Goal: Information Seeking & Learning: Learn about a topic

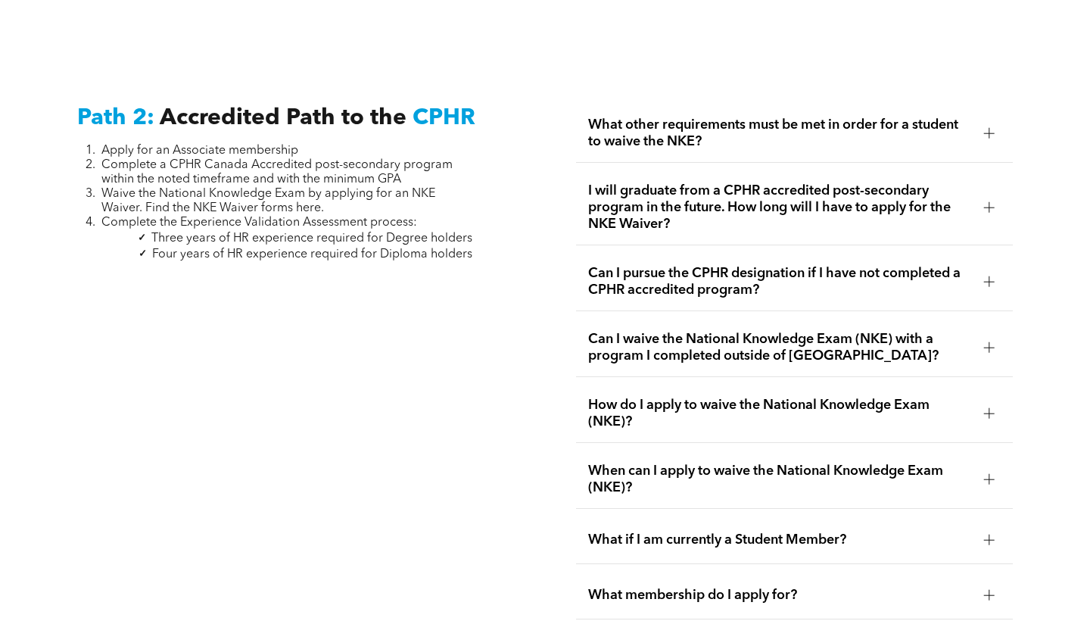
scroll to position [2363, 0]
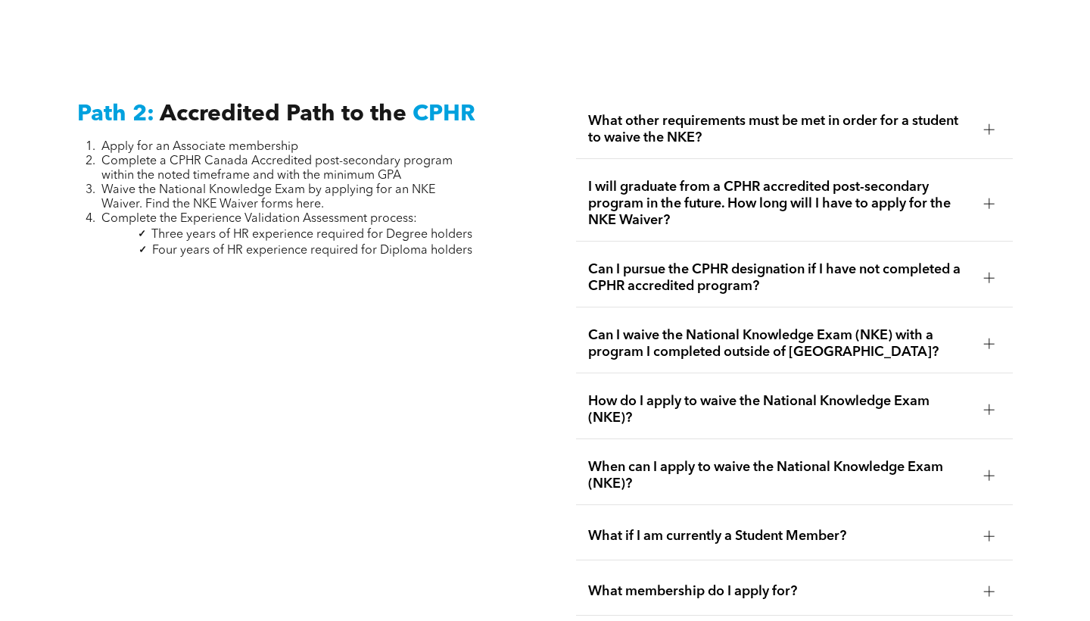
click at [735, 206] on span "I will graduate from a CPHR accredited post-secondary program in the future. Ho…" at bounding box center [779, 204] width 383 height 50
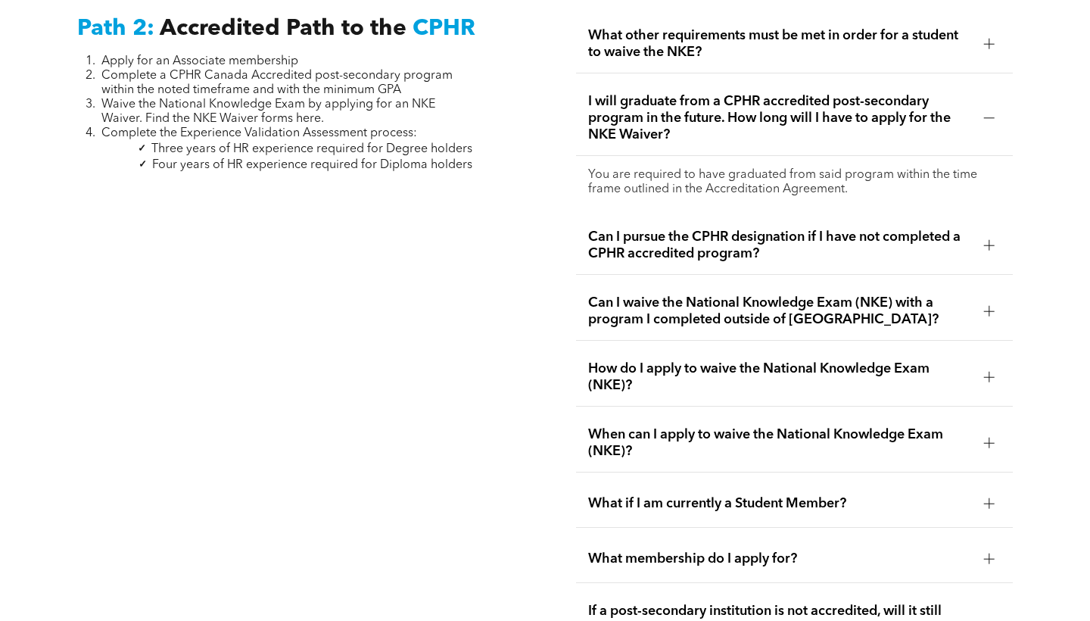
scroll to position [2450, 0]
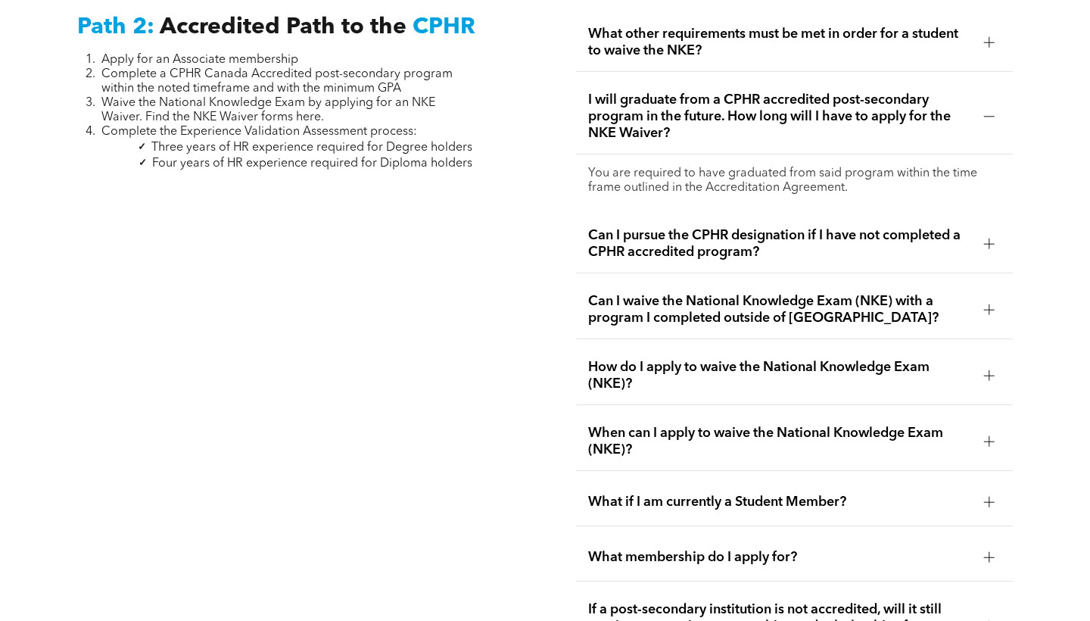
click at [733, 231] on span "Can I pursue the CPHR designation if I have not completed a CPHR accredited pro…" at bounding box center [779, 243] width 383 height 33
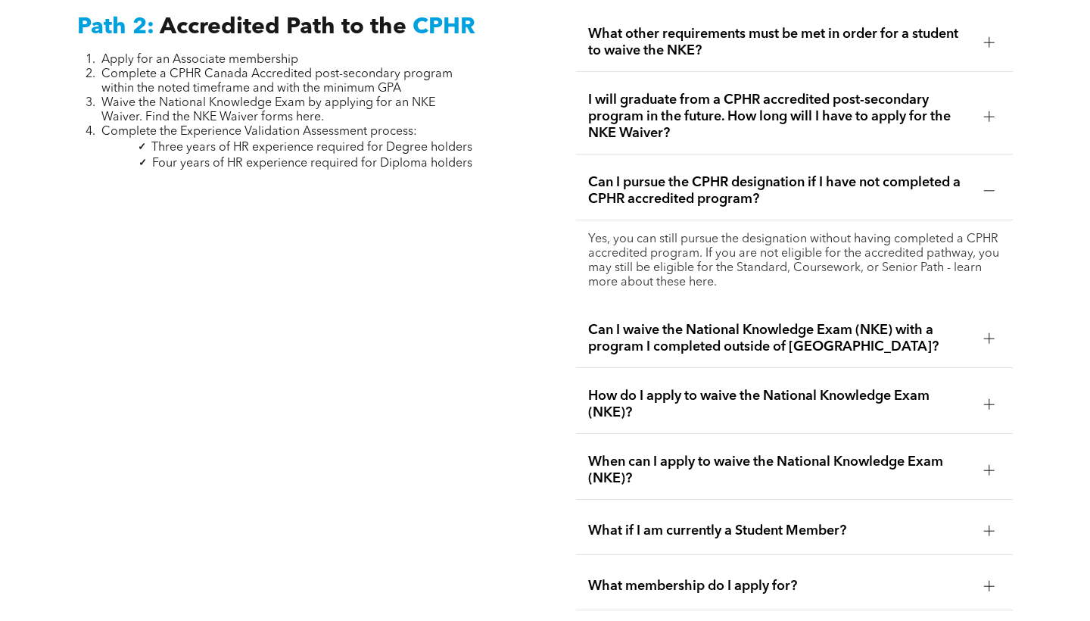
click at [718, 174] on span "Can I pursue the CPHR designation if I have not completed a CPHR accredited pro…" at bounding box center [779, 190] width 383 height 33
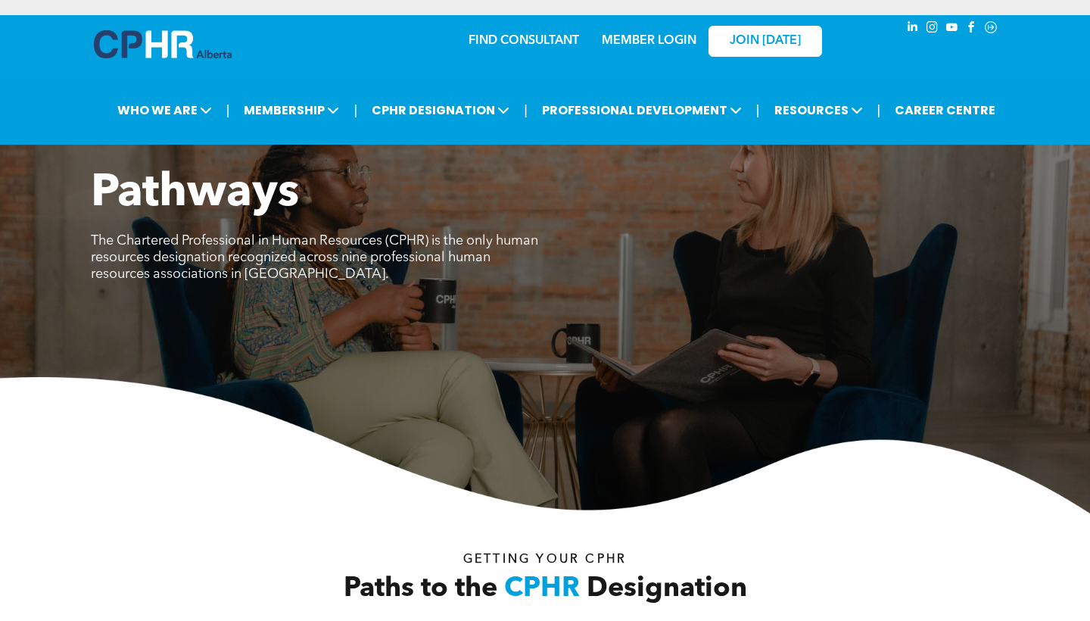
scroll to position [0, 0]
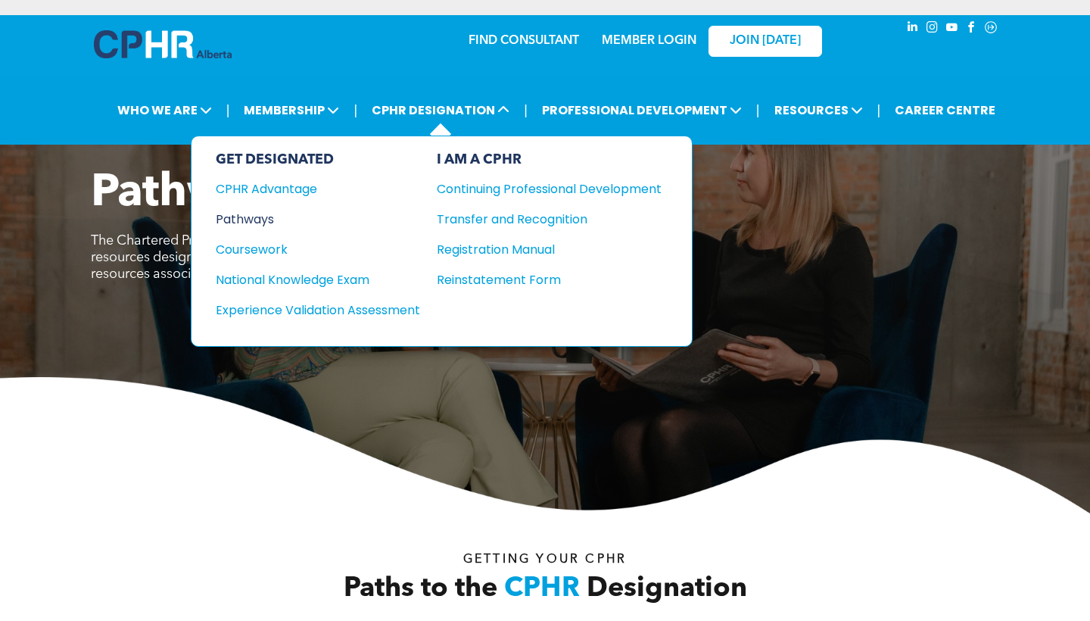
click at [267, 227] on div "Pathways" at bounding box center [308, 219] width 184 height 19
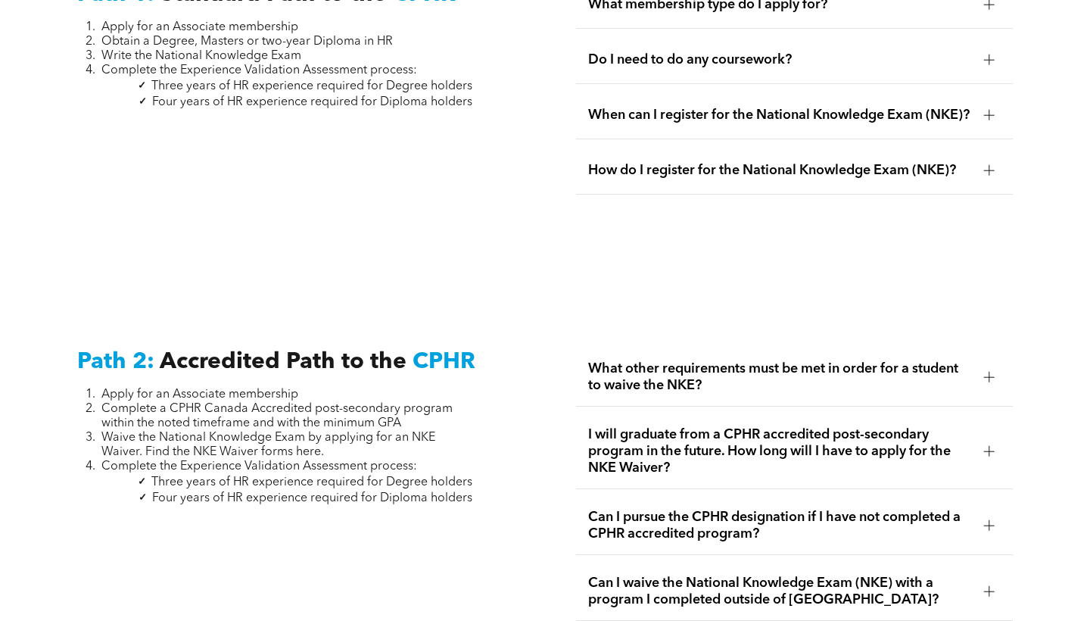
scroll to position [2127, 0]
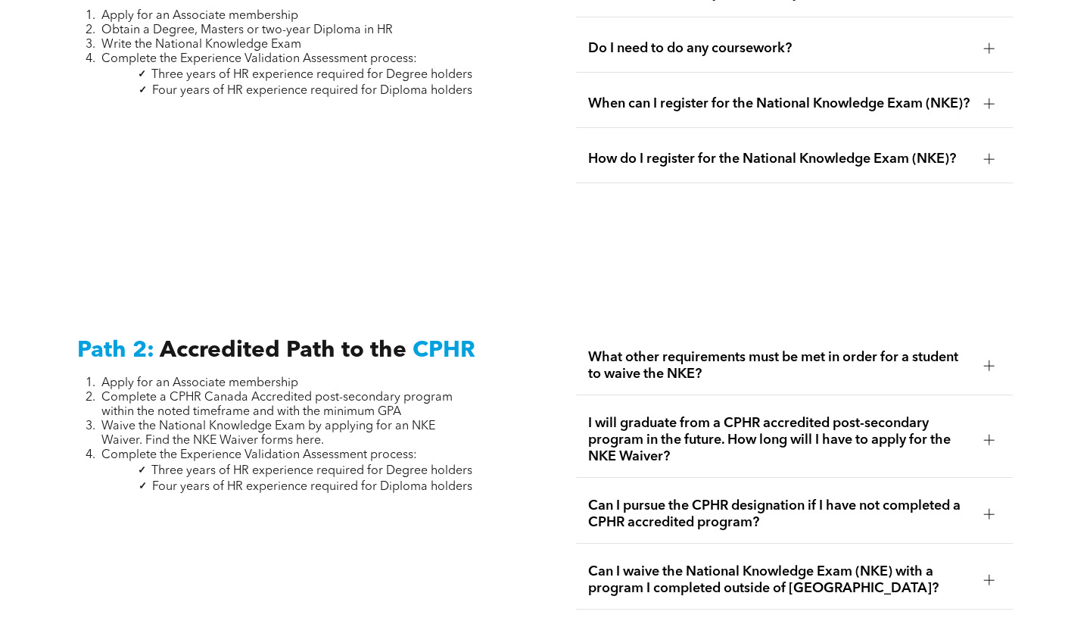
click at [692, 415] on span "I will graduate from a CPHR accredited post-secondary program in the future. Ho…" at bounding box center [779, 440] width 383 height 50
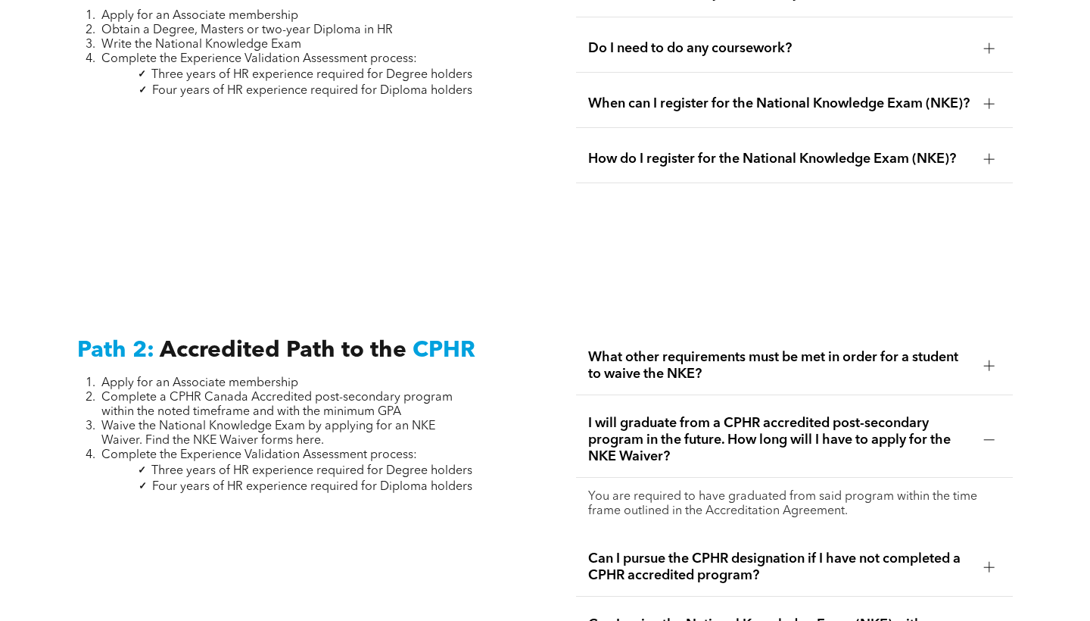
click at [692, 415] on span "I will graduate from a CPHR accredited post-secondary program in the future. Ho…" at bounding box center [779, 440] width 383 height 50
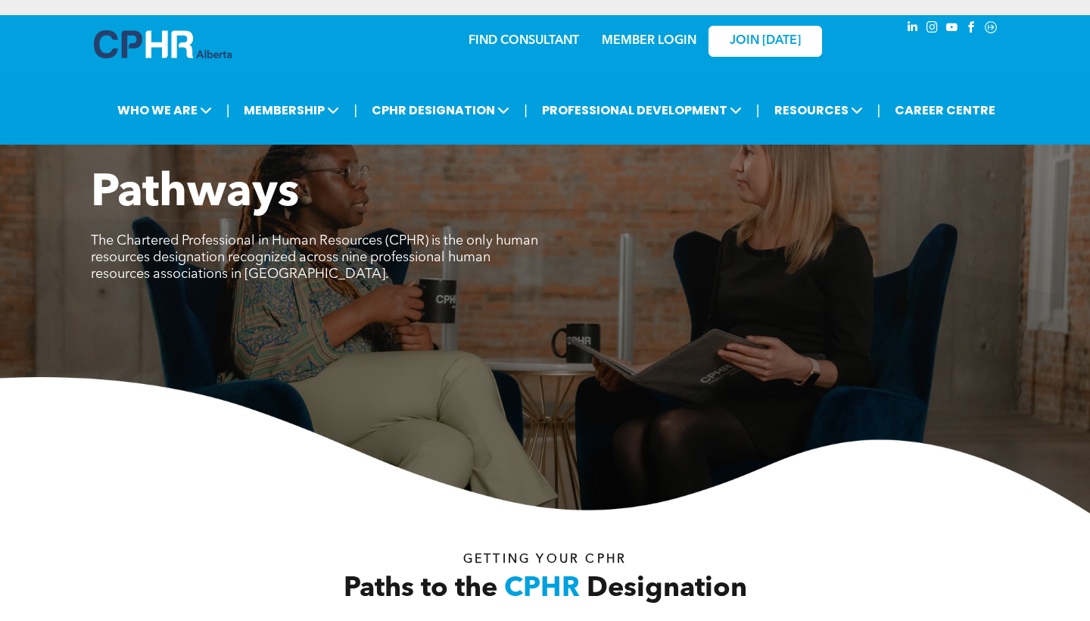
scroll to position [0, 0]
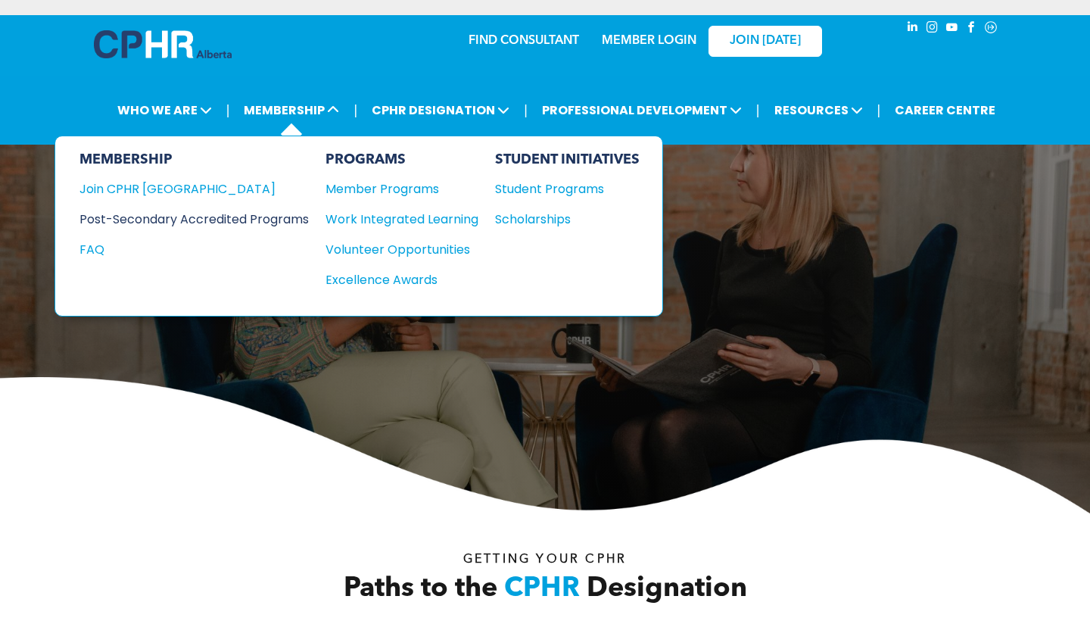
click at [196, 220] on div "Post-Secondary Accredited Programs" at bounding box center [183, 219] width 207 height 19
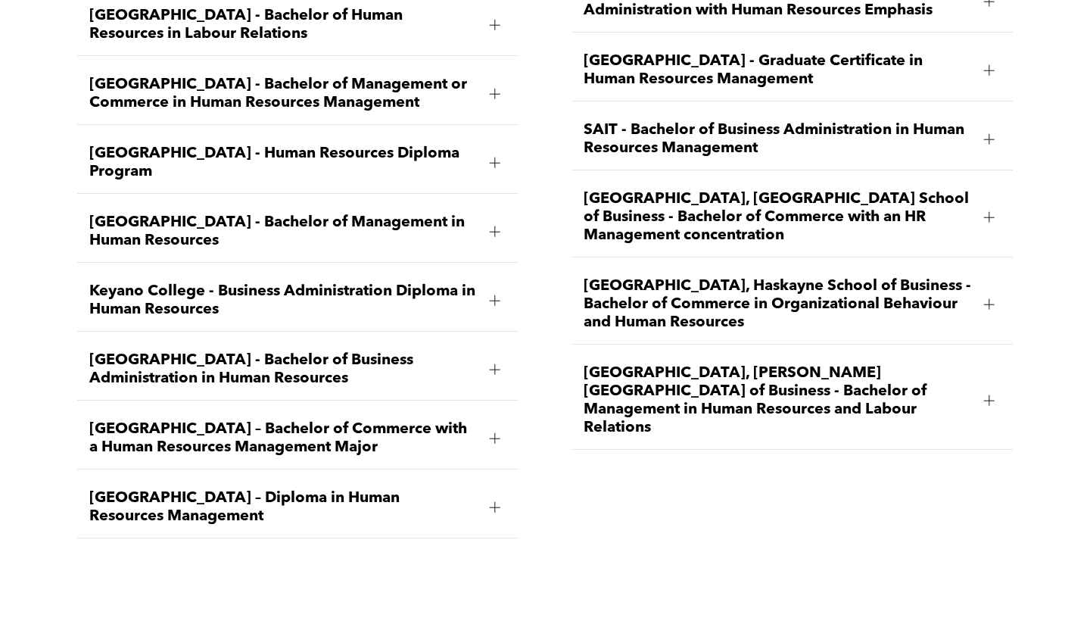
scroll to position [2356, 0]
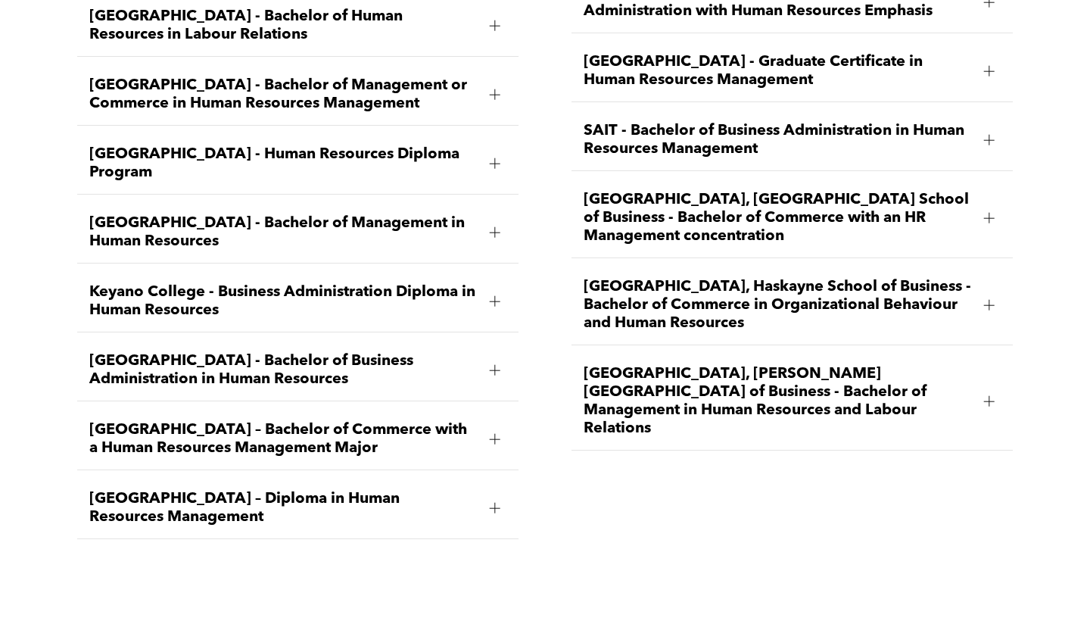
click at [675, 280] on span "University of Calgary, Haskayne School of Business - Bachelor of Commerce in Or…" at bounding box center [778, 305] width 388 height 55
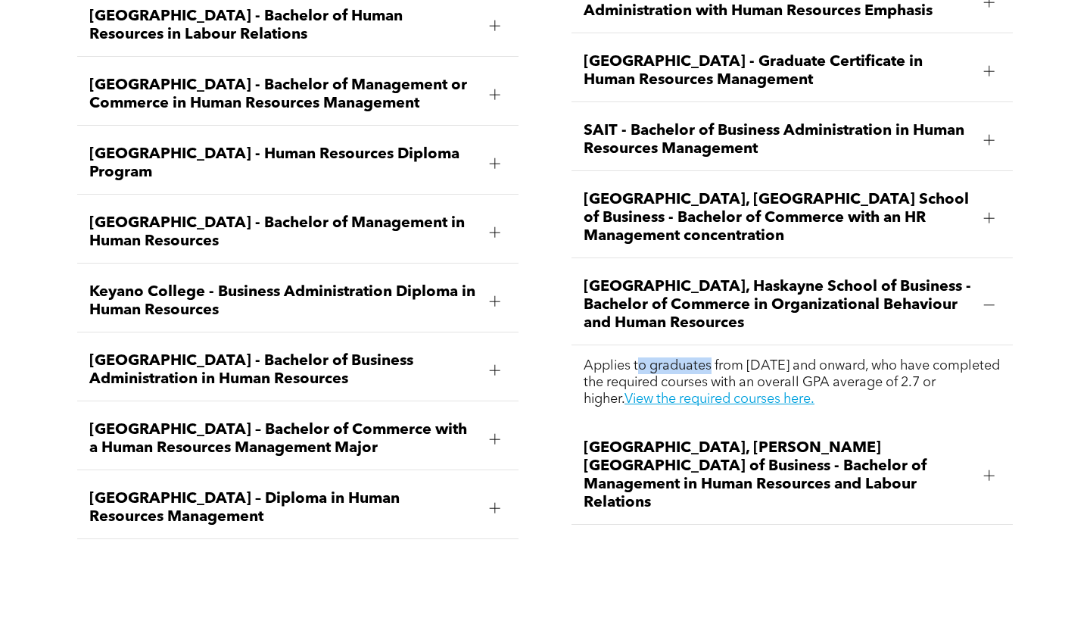
drag, startPoint x: 641, startPoint y: 320, endPoint x: 713, endPoint y: 311, distance: 72.4
click at [713, 359] on span "Applies to graduates from January 2013 and onward, who have completed the requi…" at bounding box center [792, 382] width 416 height 47
click at [727, 359] on span "Applies to graduates from January 2013 and onward, who have completed the requi…" at bounding box center [792, 382] width 416 height 47
drag, startPoint x: 725, startPoint y: 343, endPoint x: 828, endPoint y: 343, distance: 103.0
click at [828, 357] on p "Applies to graduates from January 2013 and onward, who have completed the requi…" at bounding box center [792, 382] width 417 height 50
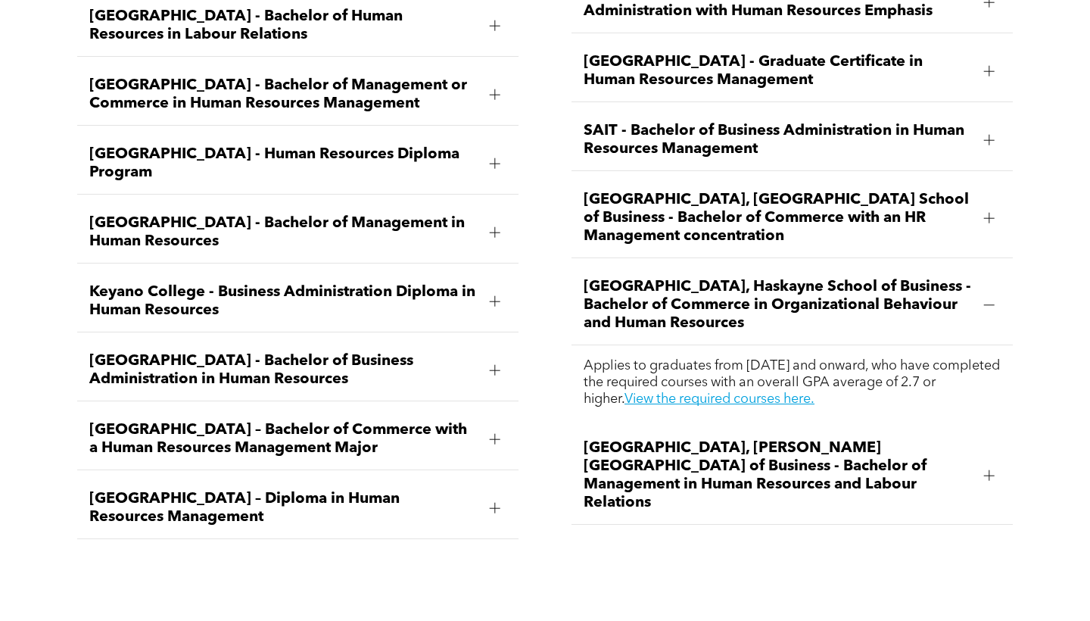
click at [900, 357] on p "Applies to graduates from January 2013 and onward, who have completed the requi…" at bounding box center [792, 382] width 417 height 50
click at [730, 392] on link "View the required courses here." at bounding box center [720, 399] width 190 height 14
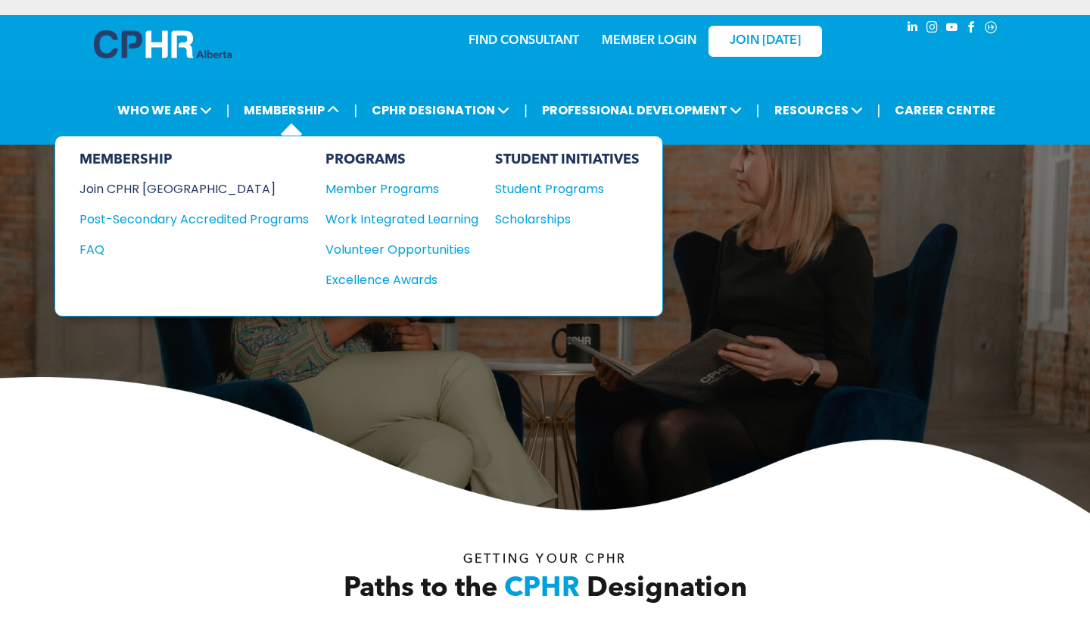
click at [149, 189] on div "Join CPHR [GEOGRAPHIC_DATA]" at bounding box center [183, 188] width 207 height 19
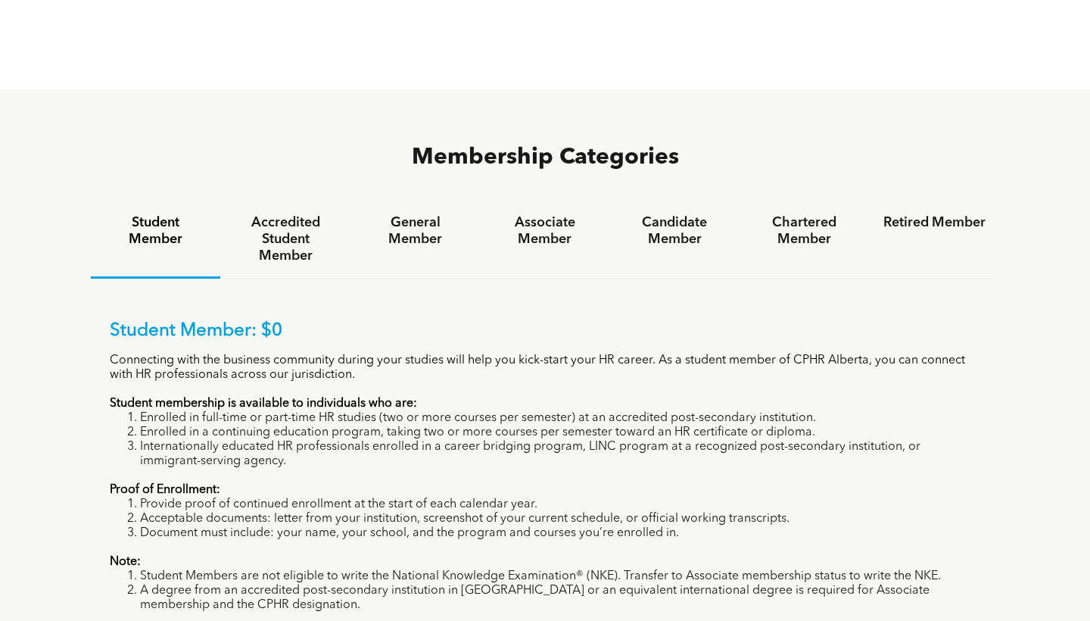
scroll to position [990, 0]
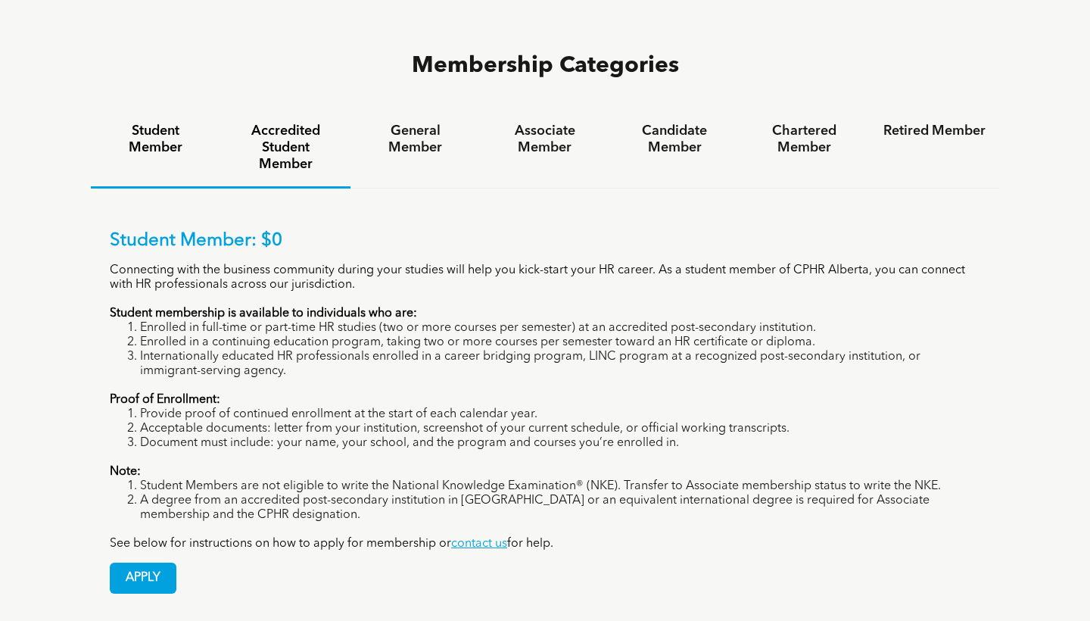
click at [280, 123] on h4 "Accredited Student Member" at bounding box center [285, 148] width 102 height 50
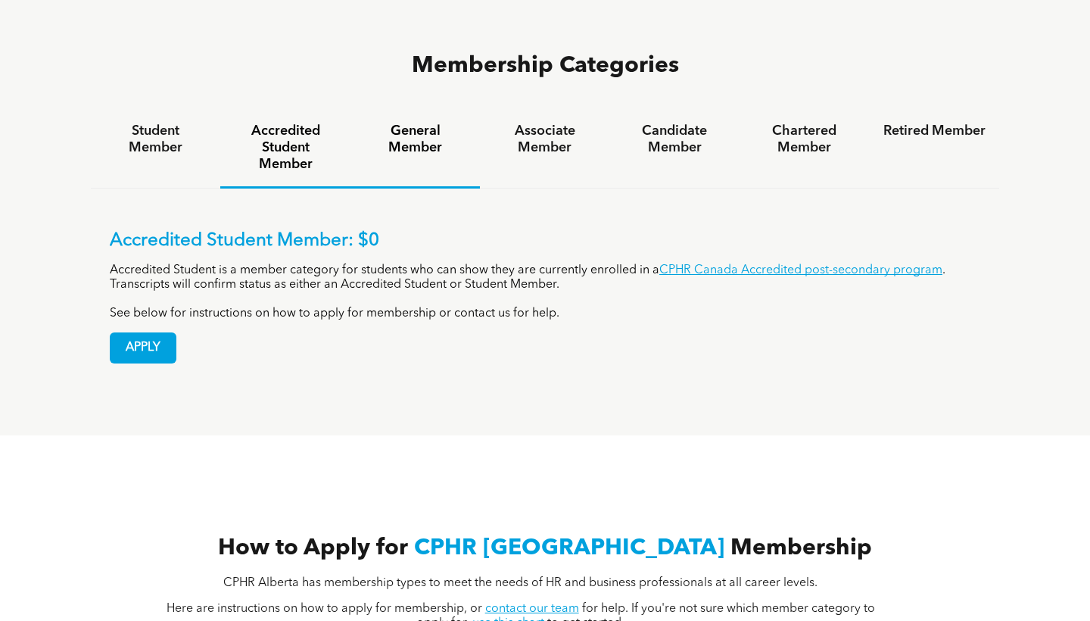
click at [416, 123] on h4 "General Member" at bounding box center [415, 139] width 102 height 33
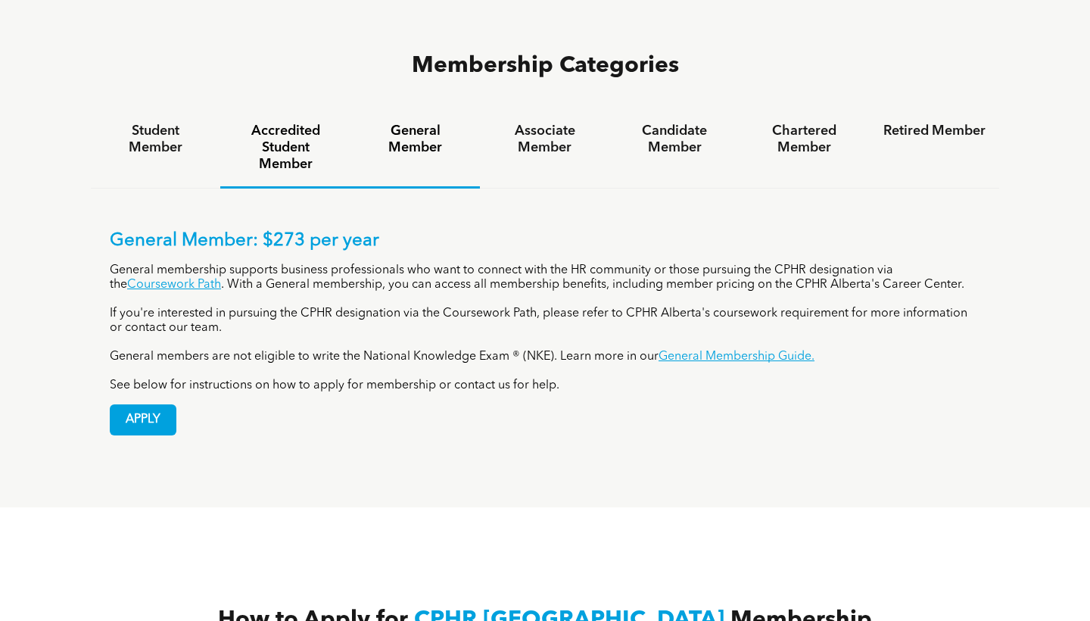
click at [299, 123] on h4 "Accredited Student Member" at bounding box center [285, 148] width 102 height 50
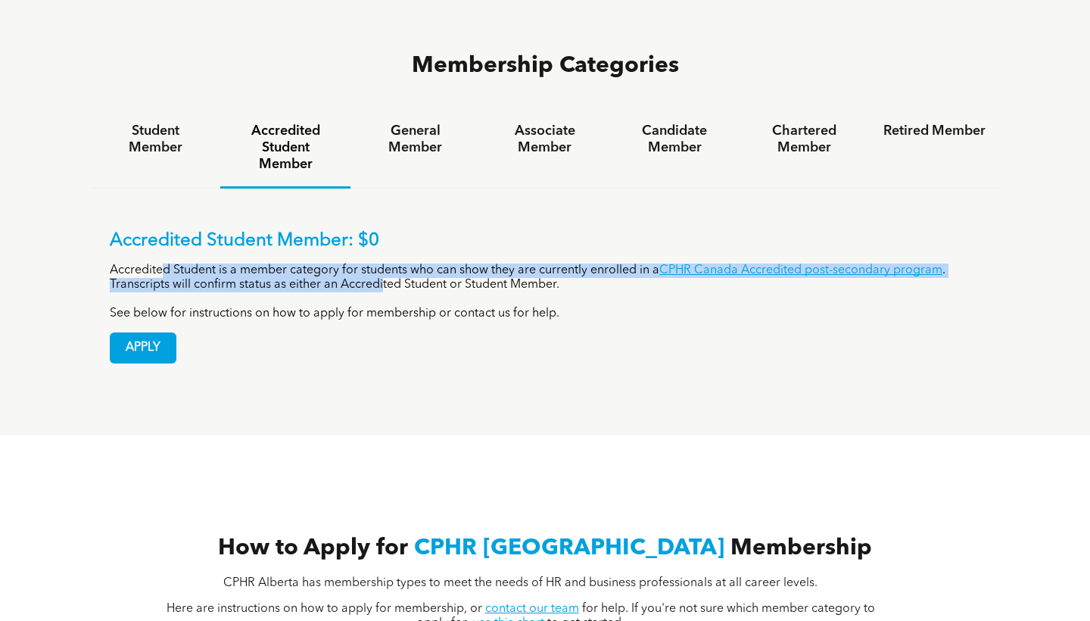
drag, startPoint x: 164, startPoint y: 204, endPoint x: 360, endPoint y: 208, distance: 196.2
click at [360, 264] on p "Accredited Student is a member category for students who can show they are curr…" at bounding box center [545, 278] width 871 height 29
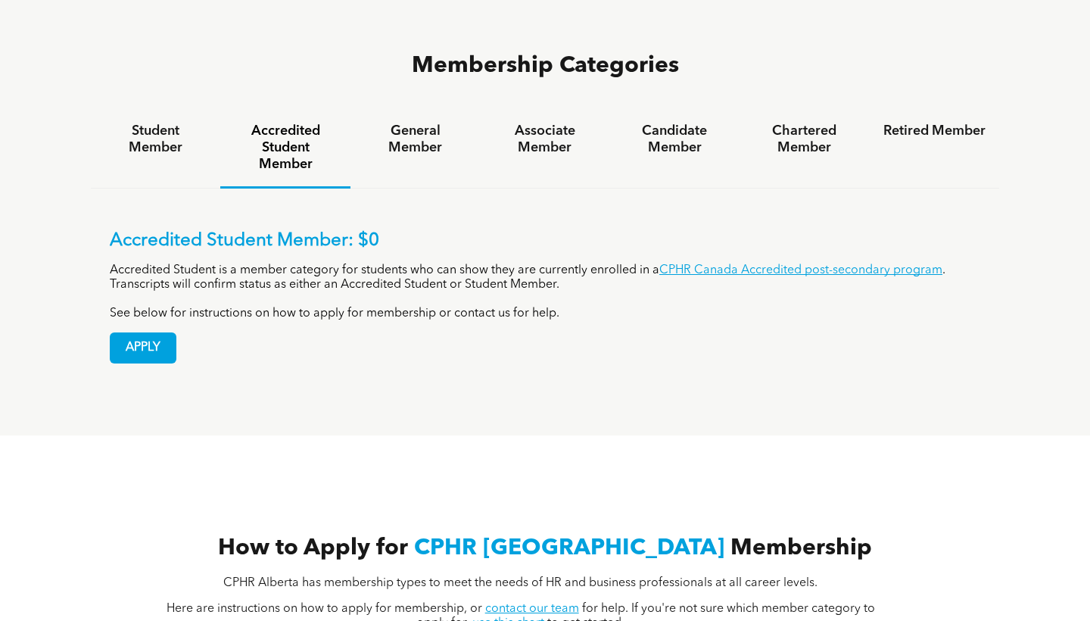
click at [689, 230] on div "Accredited Student Member: $0 Accredited Student is a member category for stude…" at bounding box center [545, 275] width 871 height 91
click at [698, 264] on link "CPHR Canada Accredited post-secondary program" at bounding box center [801, 270] width 283 height 12
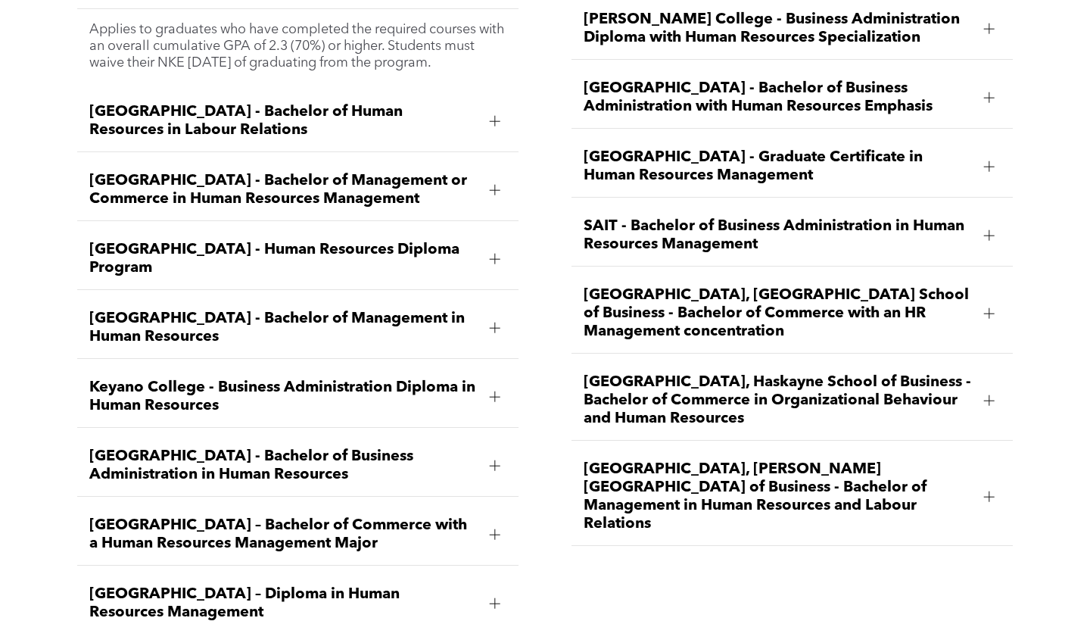
scroll to position [2264, 0]
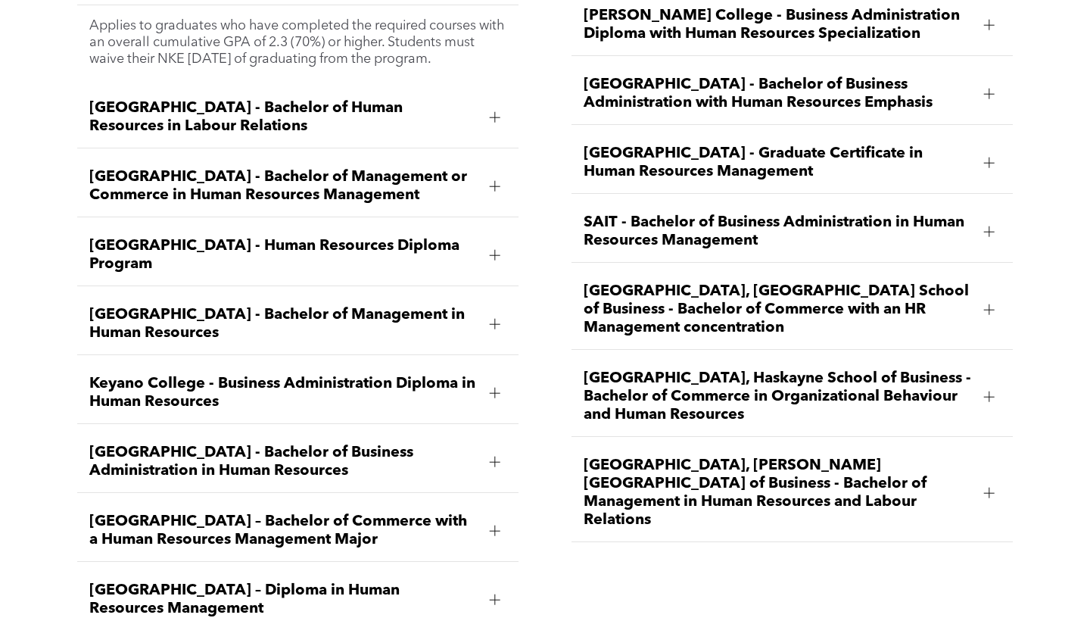
click at [724, 295] on div "[GEOGRAPHIC_DATA], [GEOGRAPHIC_DATA] School of Business - Bachelor of Commerce …" at bounding box center [792, 310] width 441 height 80
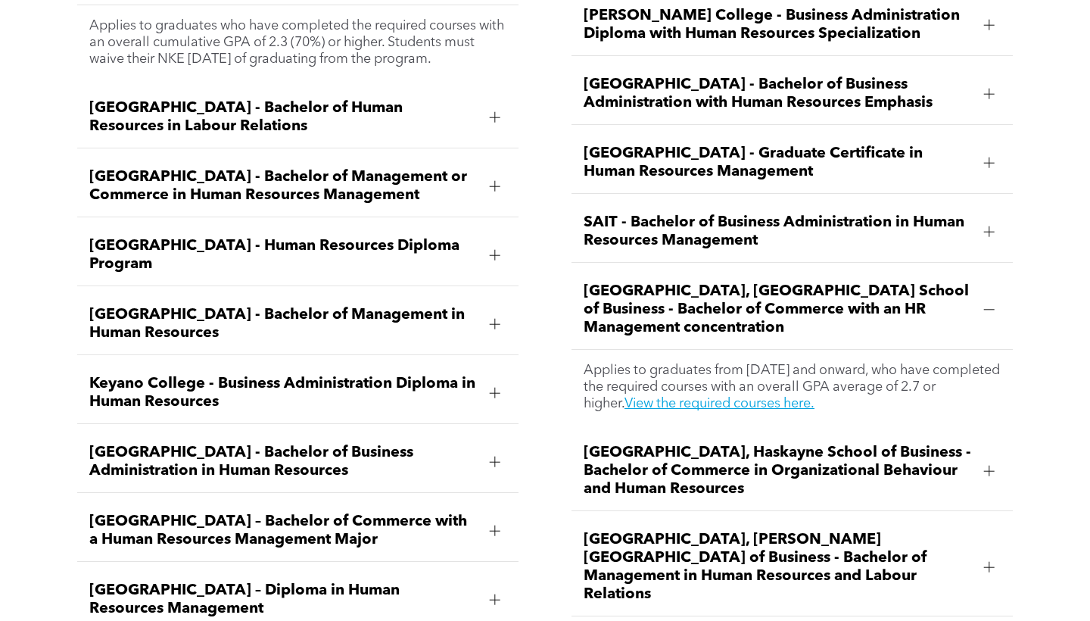
click at [680, 382] on ul "NAIT - Bachelor of Business Administration in Human Resources Management Applie…" at bounding box center [792, 271] width 441 height 691
click at [671, 444] on span "[GEOGRAPHIC_DATA], Haskayne School of Business - Bachelor of Commerce in Organi…" at bounding box center [778, 471] width 388 height 55
